Goal: Information Seeking & Learning: Learn about a topic

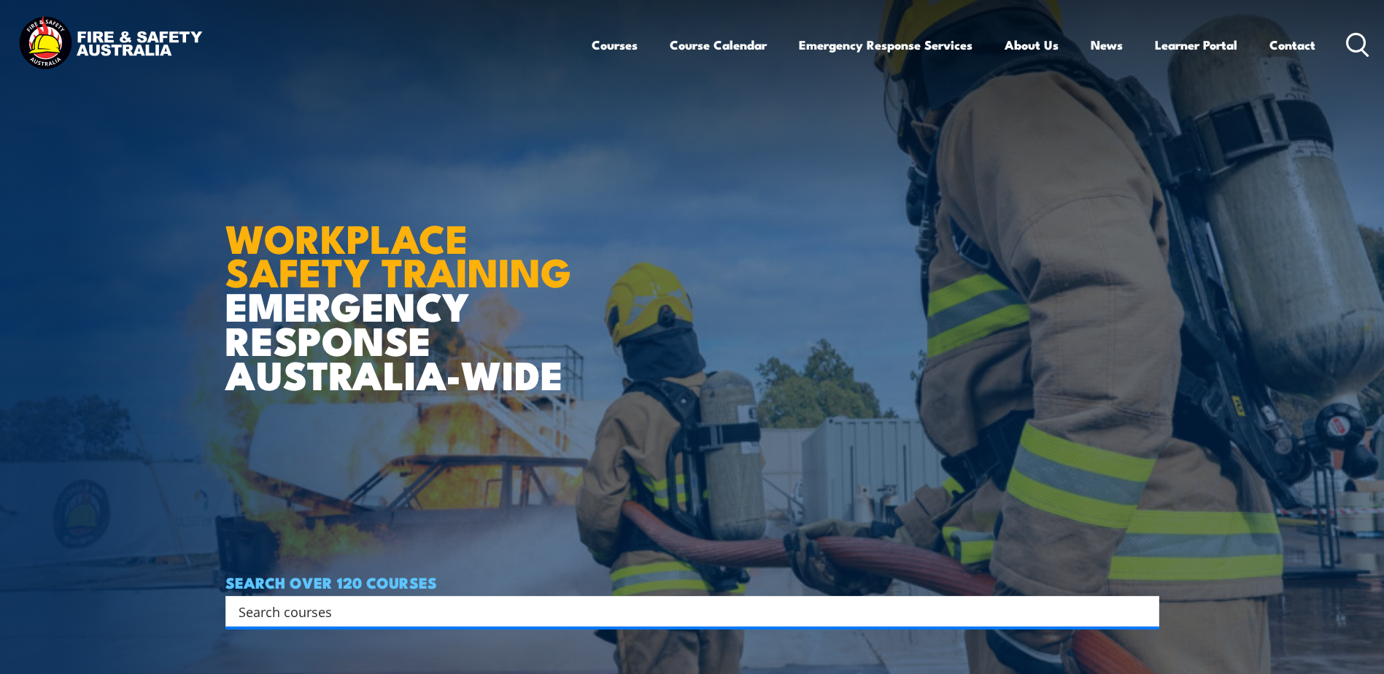
click at [1355, 36] on icon at bounding box center [1357, 45] width 23 height 24
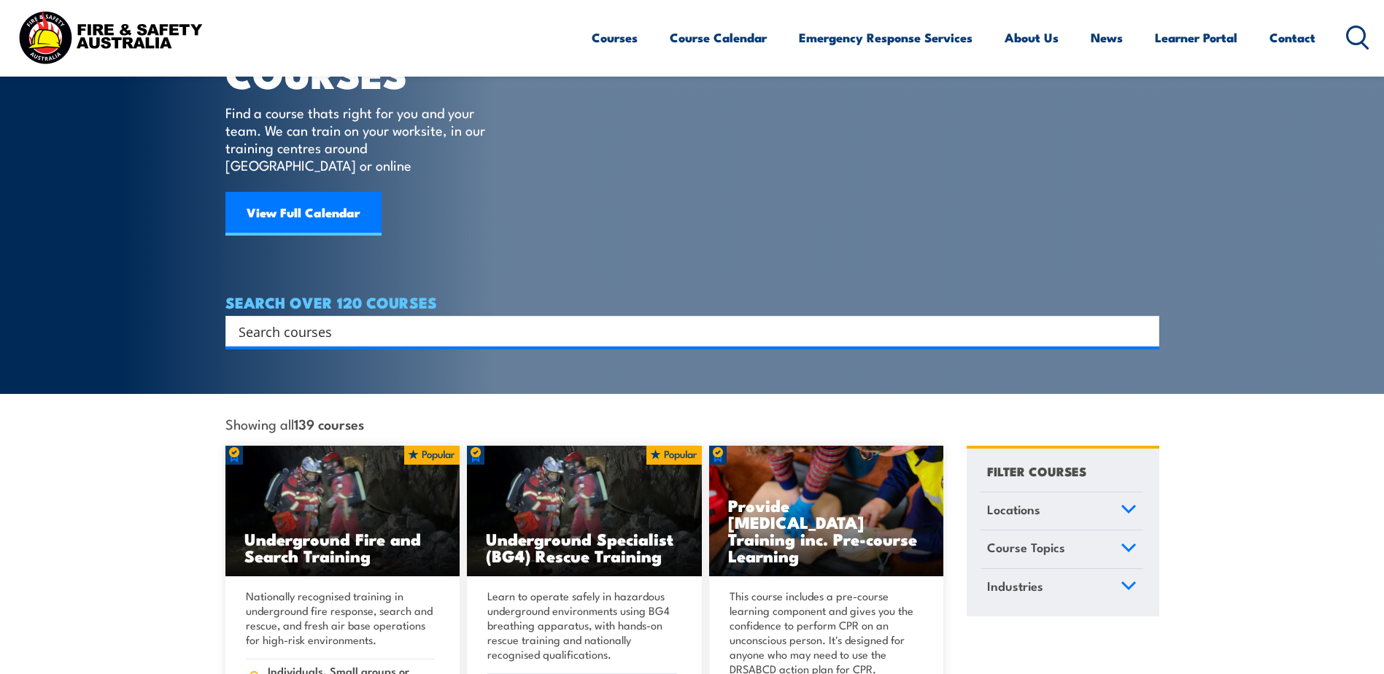
scroll to position [73, 0]
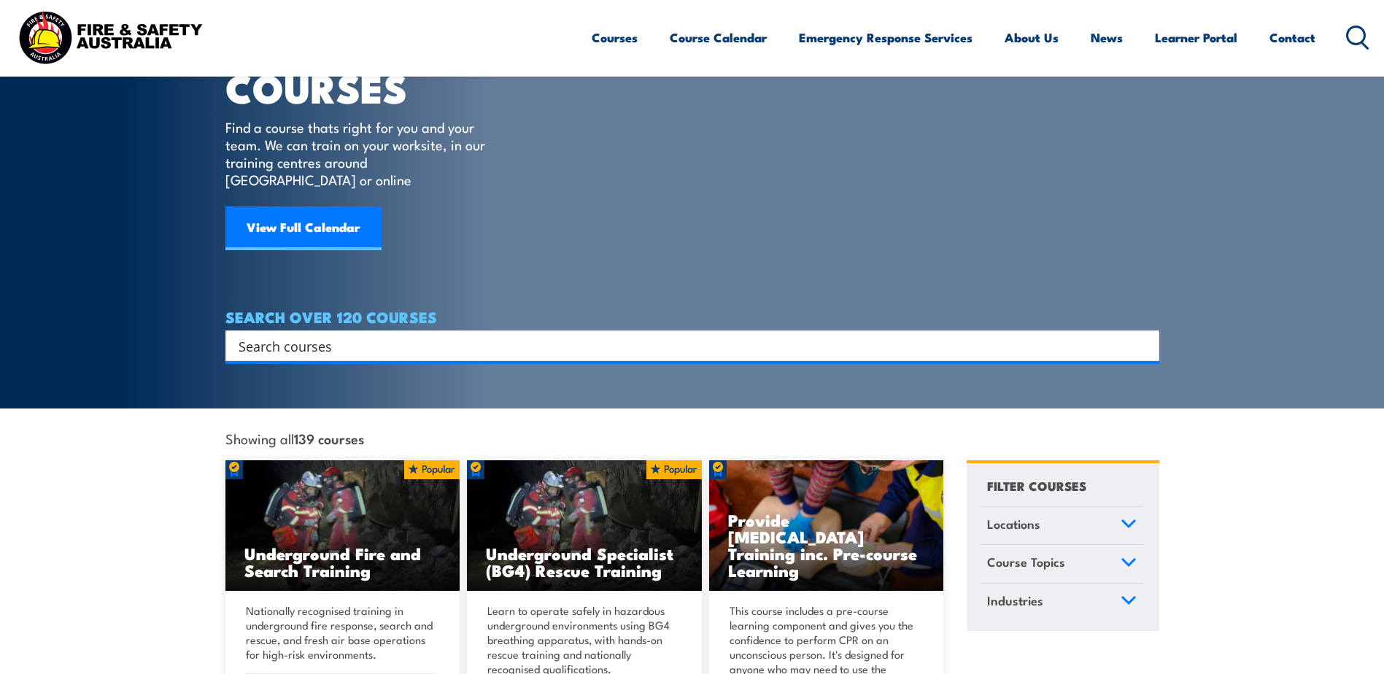
click at [357, 335] on input "Search input" at bounding box center [683, 346] width 889 height 22
type input "cancellations"
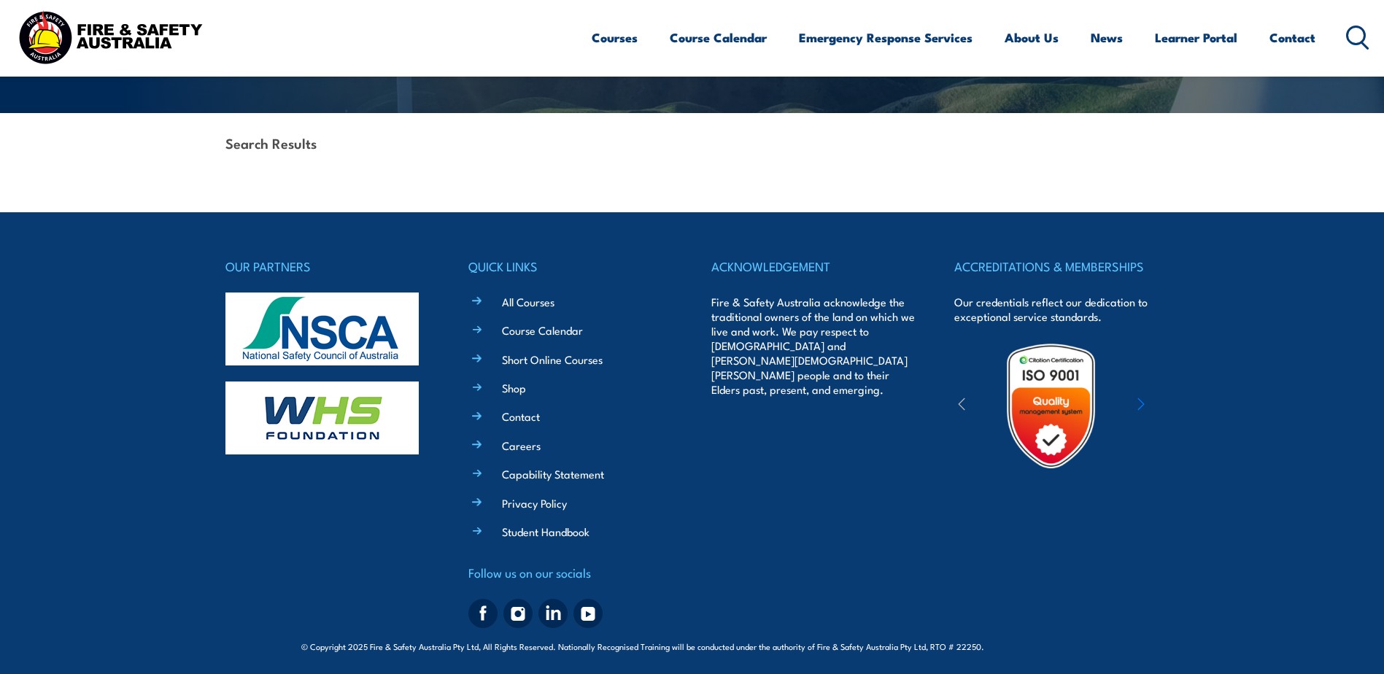
scroll to position [309, 0]
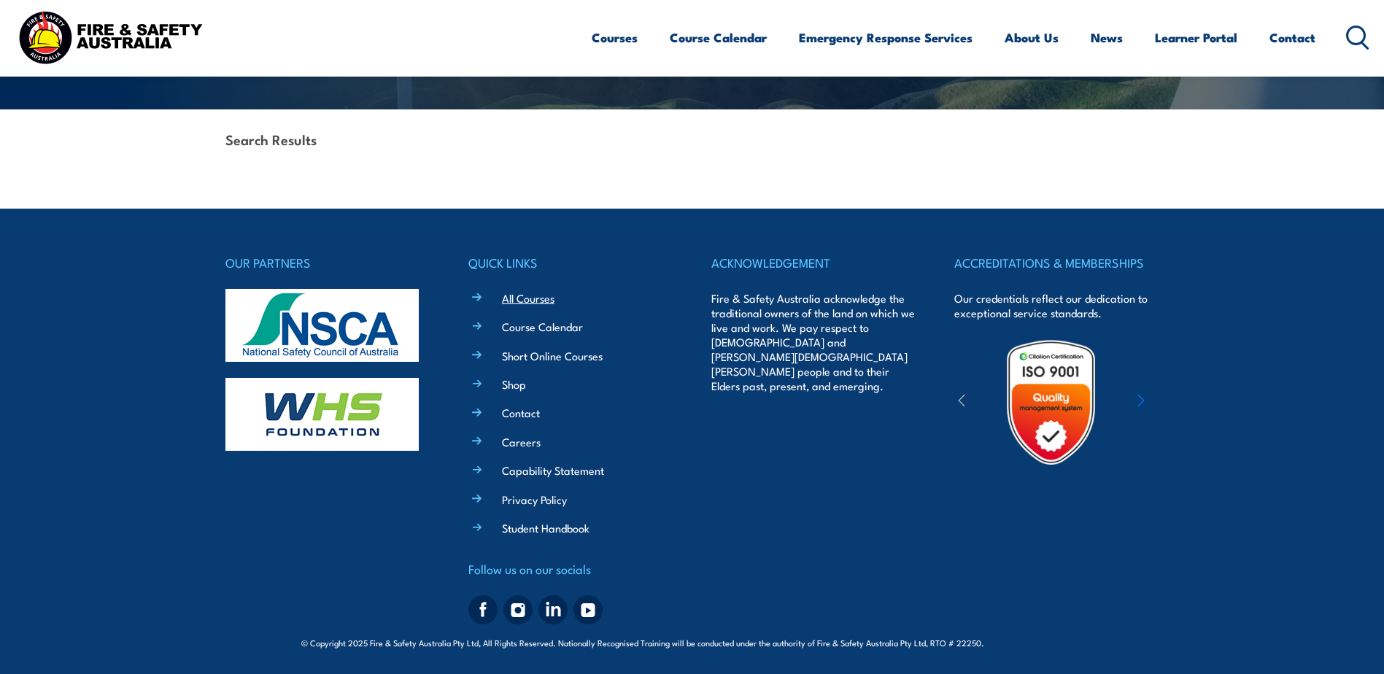
click at [537, 298] on link "All Courses" at bounding box center [528, 297] width 53 height 15
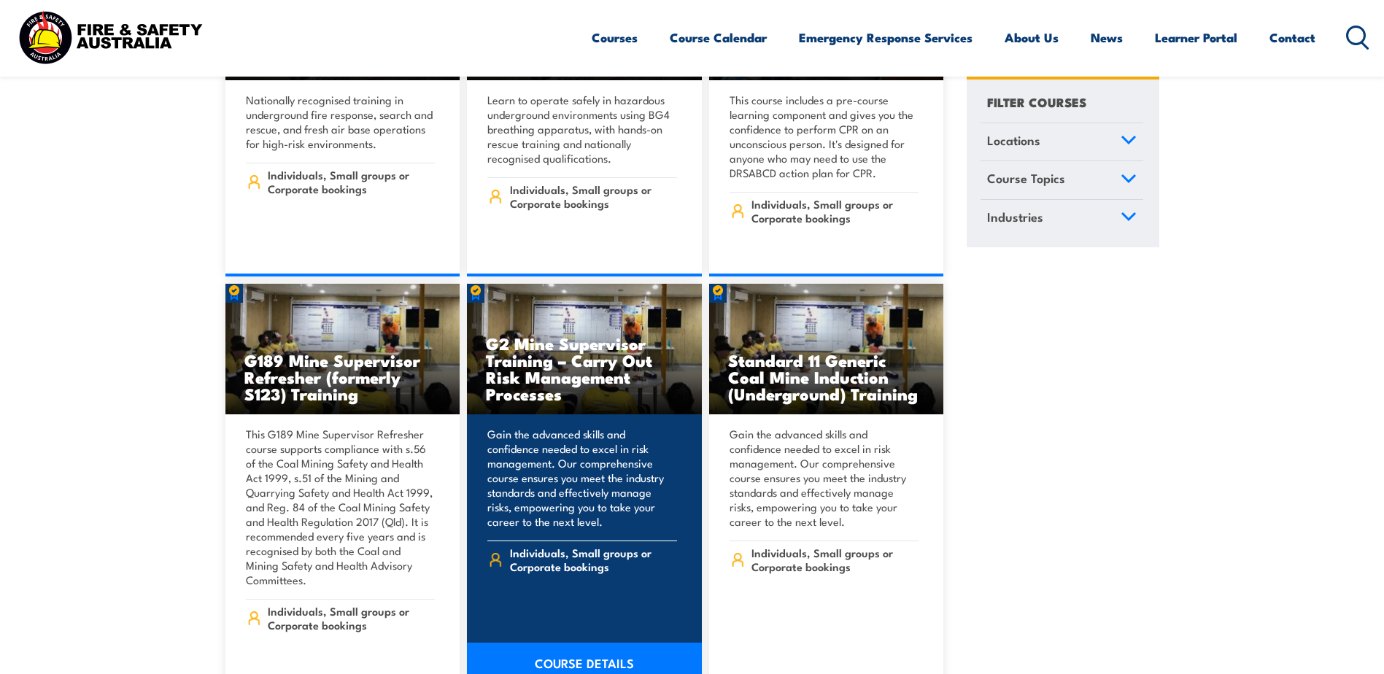
scroll to position [1021, 0]
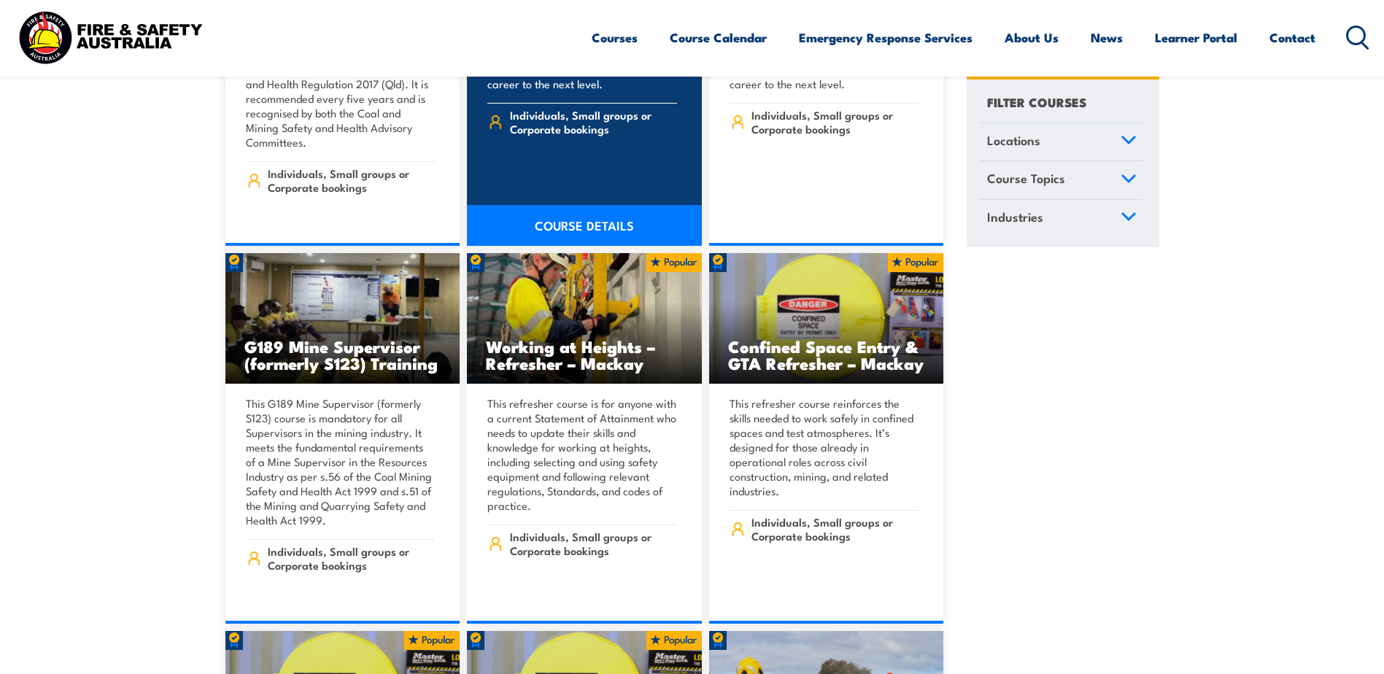
click at [538, 363] on img at bounding box center [584, 318] width 235 height 131
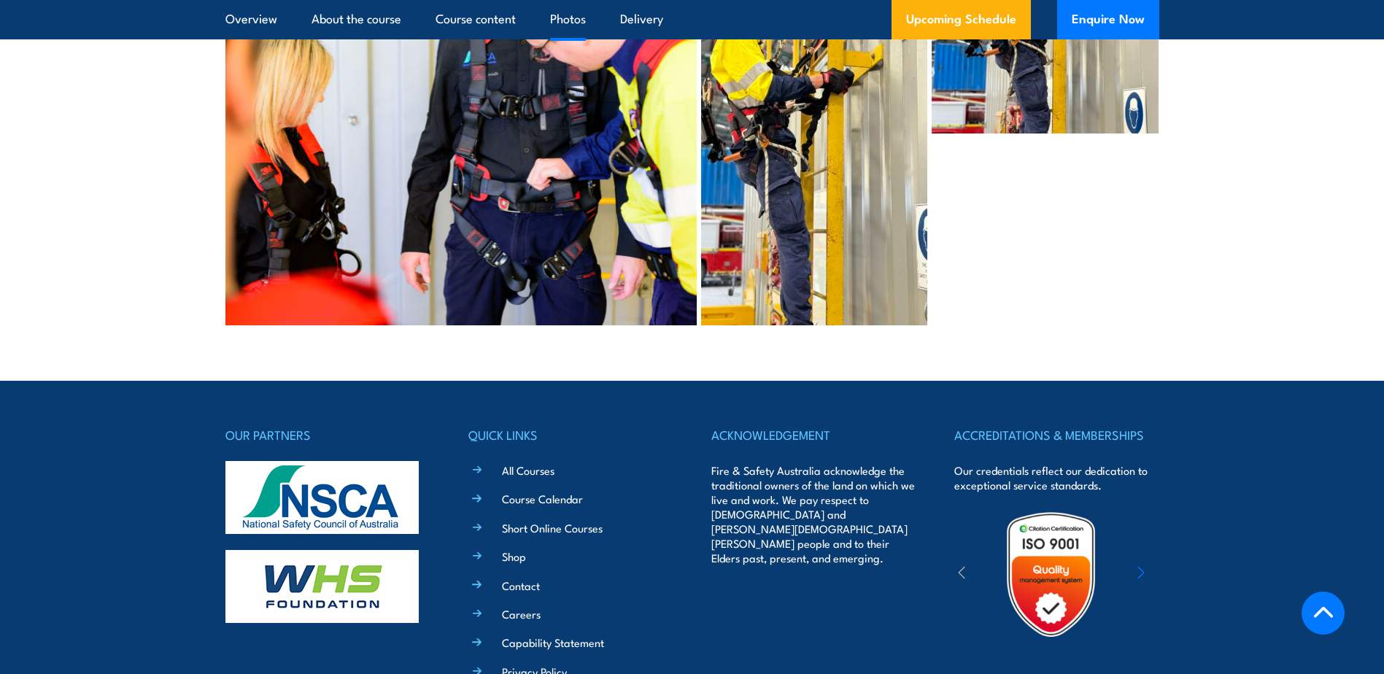
scroll to position [3793, 0]
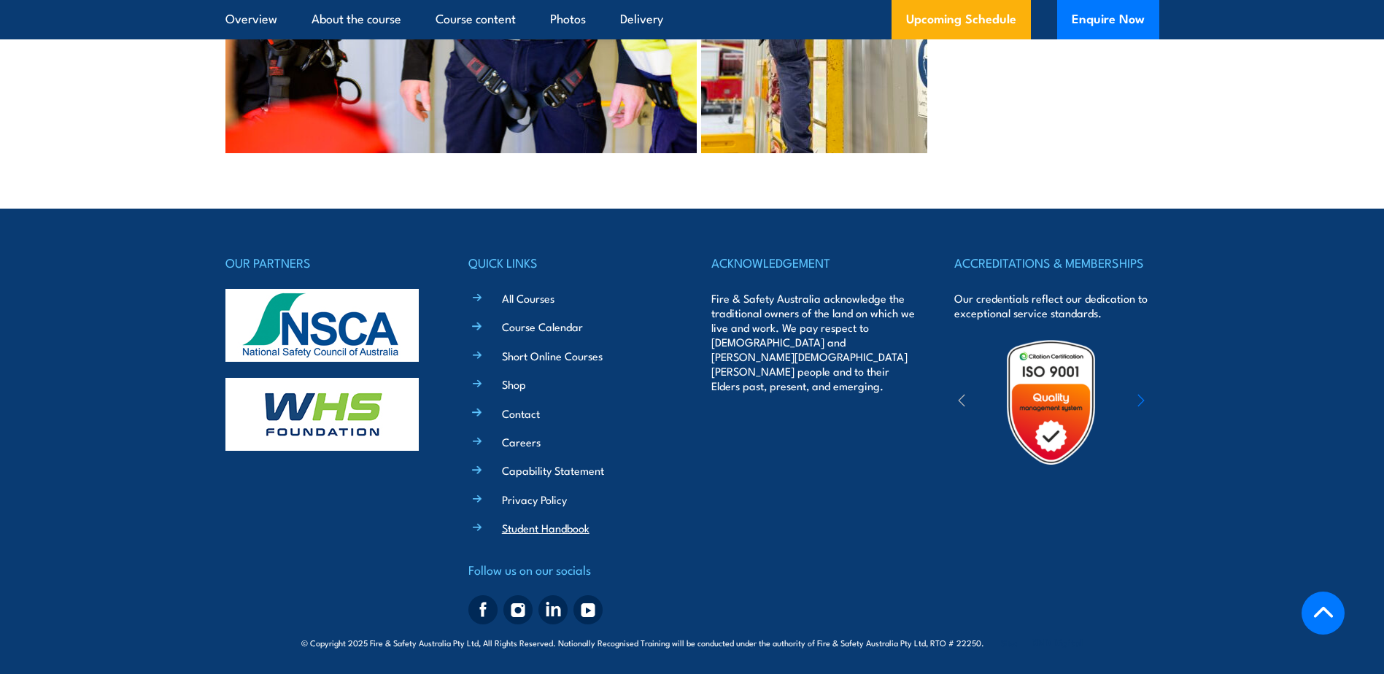
click at [517, 530] on link "Student Handbook" at bounding box center [546, 527] width 88 height 15
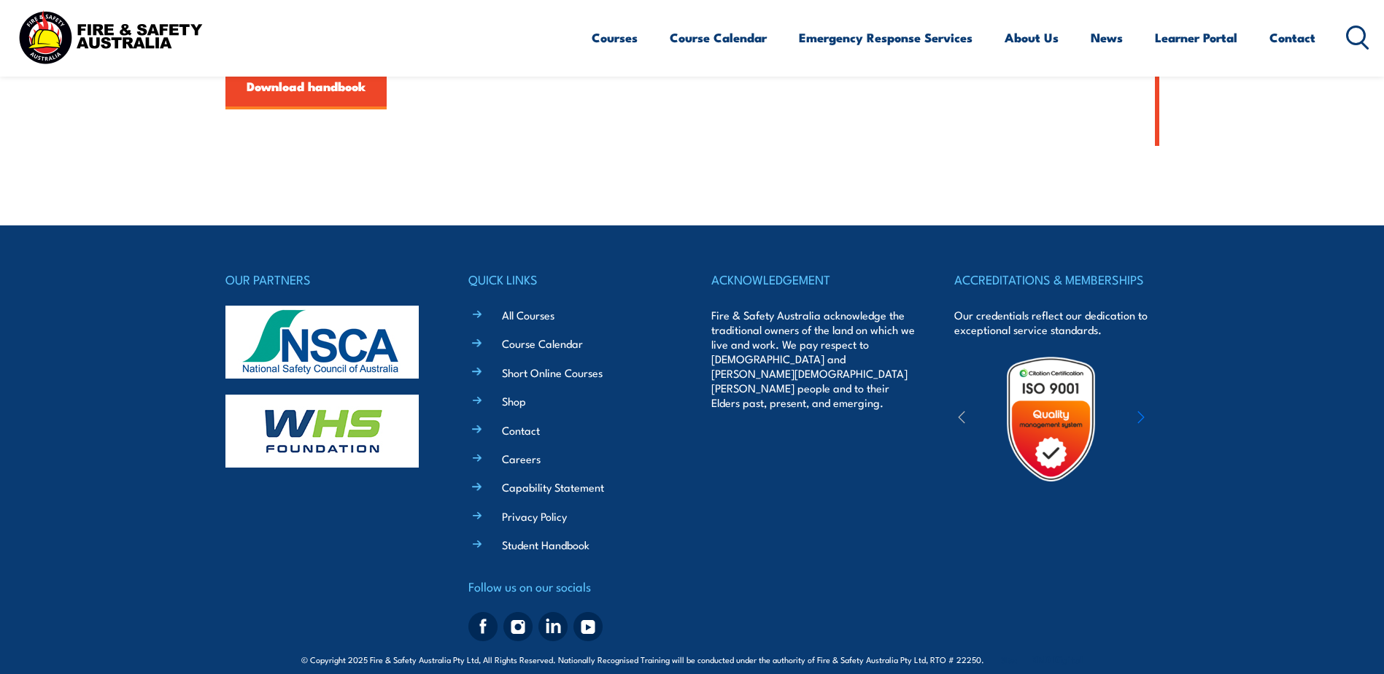
scroll to position [635, 0]
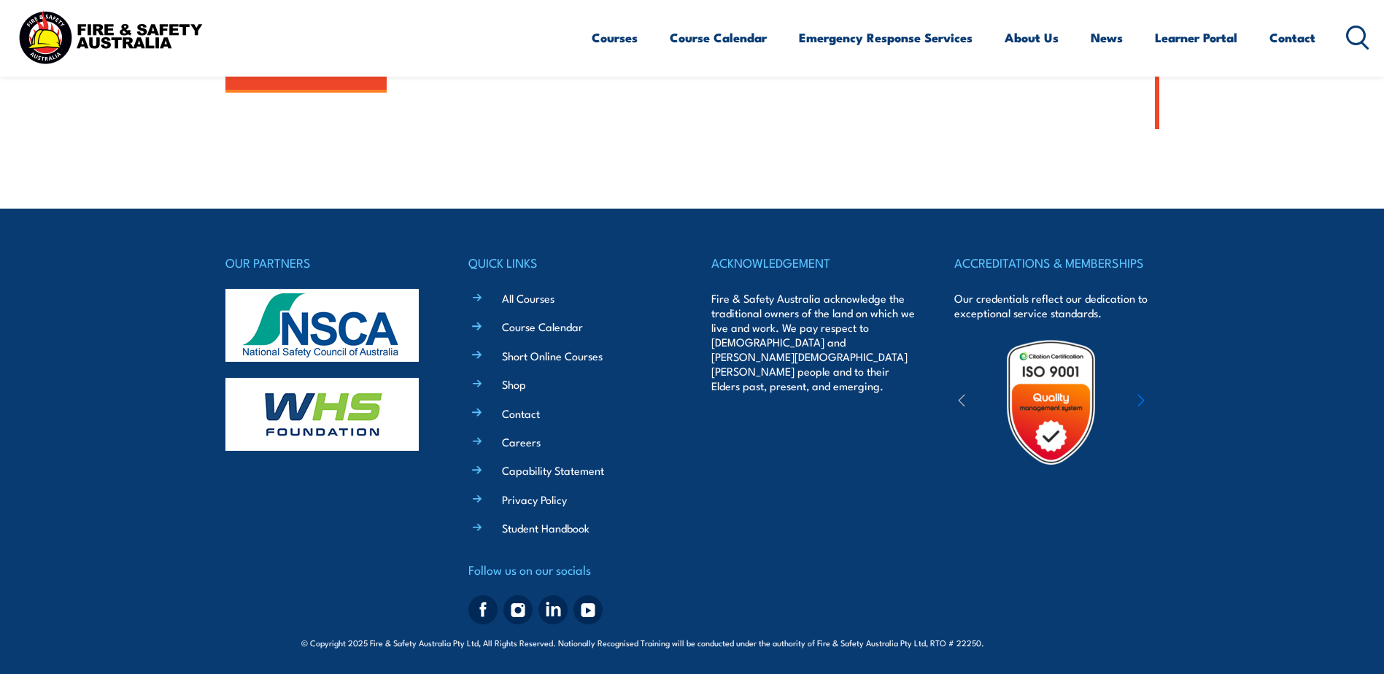
click at [533, 421] on ul "All Courses Course Calendar Short Online Courses Shop Contact Careers Capabilit…" at bounding box center [580, 412] width 183 height 247
click at [503, 387] on link "Shop" at bounding box center [514, 383] width 24 height 15
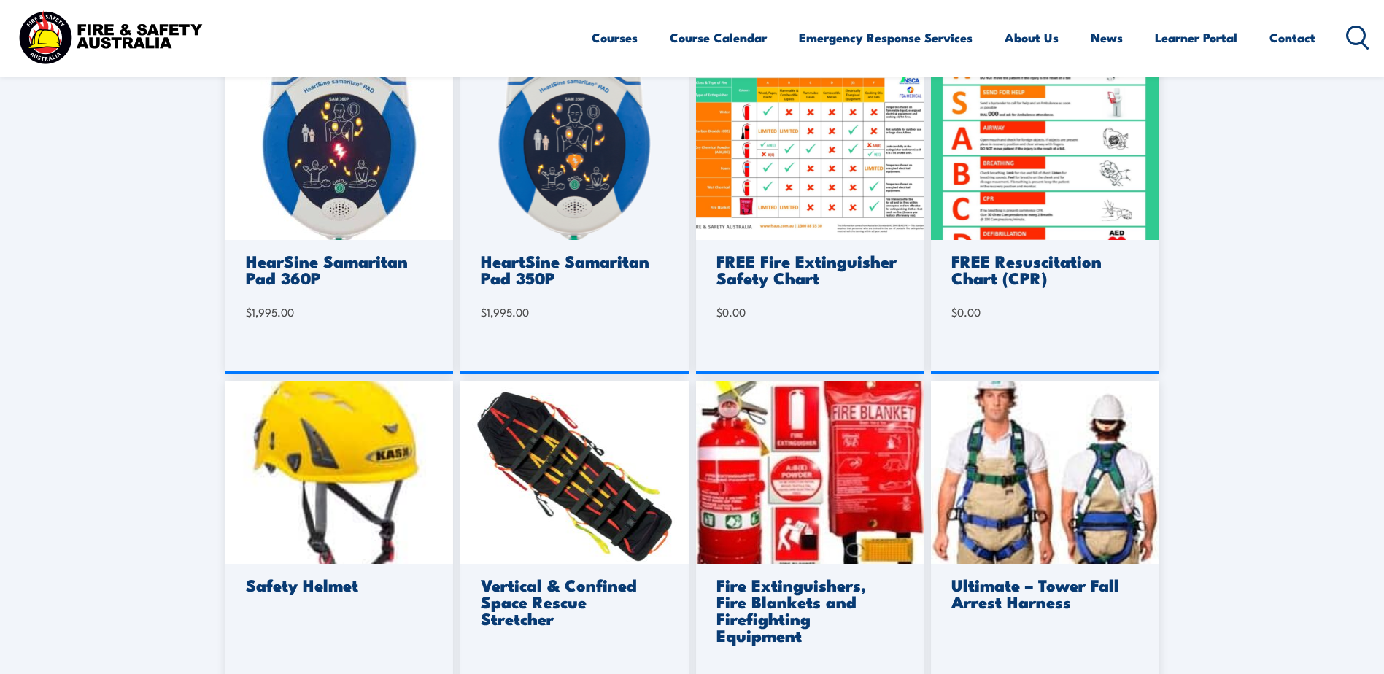
scroll to position [657, 0]
